Goal: Task Accomplishment & Management: Complete application form

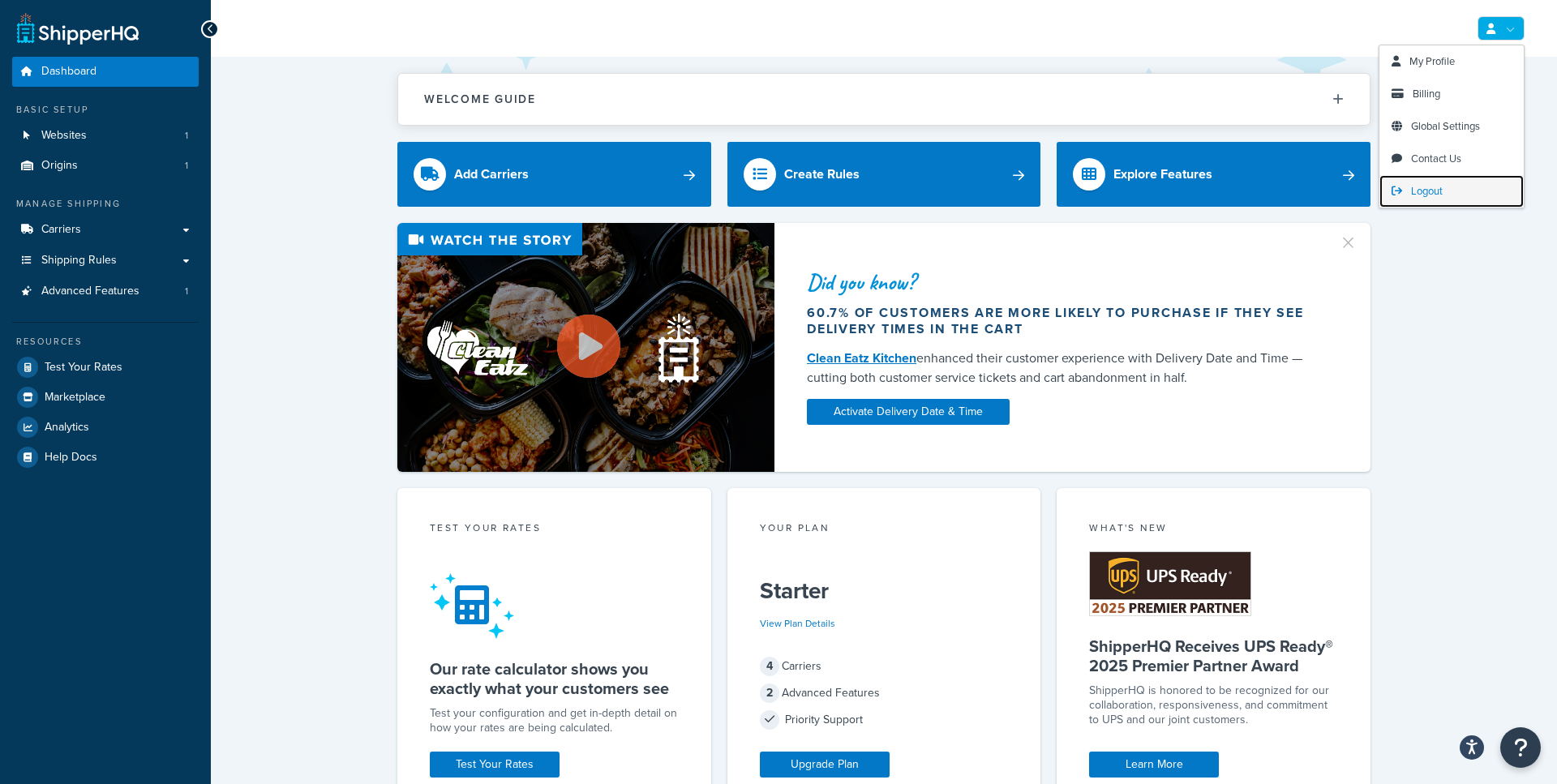
click at [1418, 188] on span "Logout" at bounding box center [1427, 190] width 32 height 15
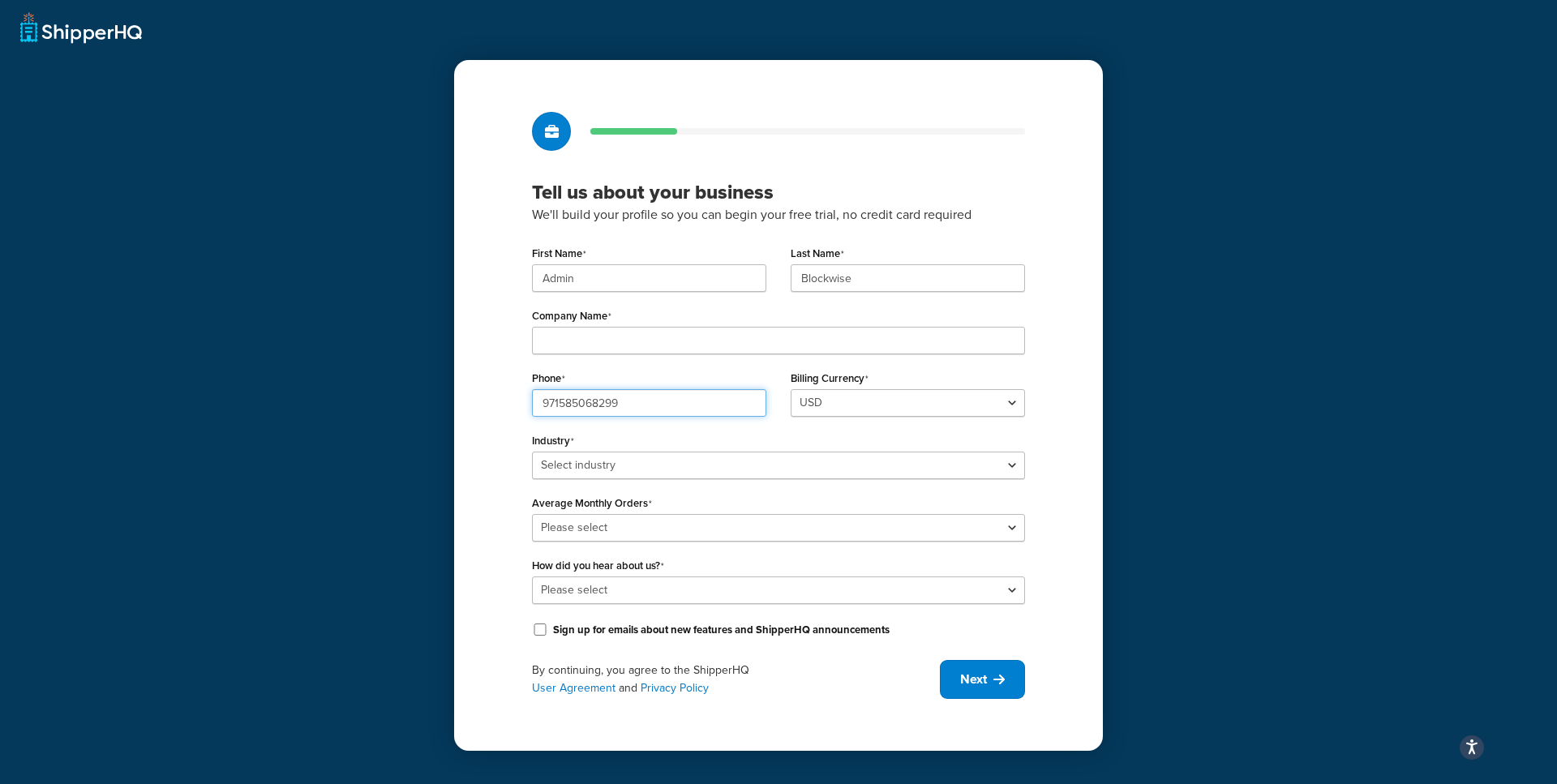
click at [609, 403] on input "971585068299" at bounding box center [649, 402] width 235 height 28
click at [1166, 320] on div "Tell us about your business We'll build your profile so you can begin your free…" at bounding box center [778, 392] width 1557 height 784
